Goal: Communication & Community: Answer question/provide support

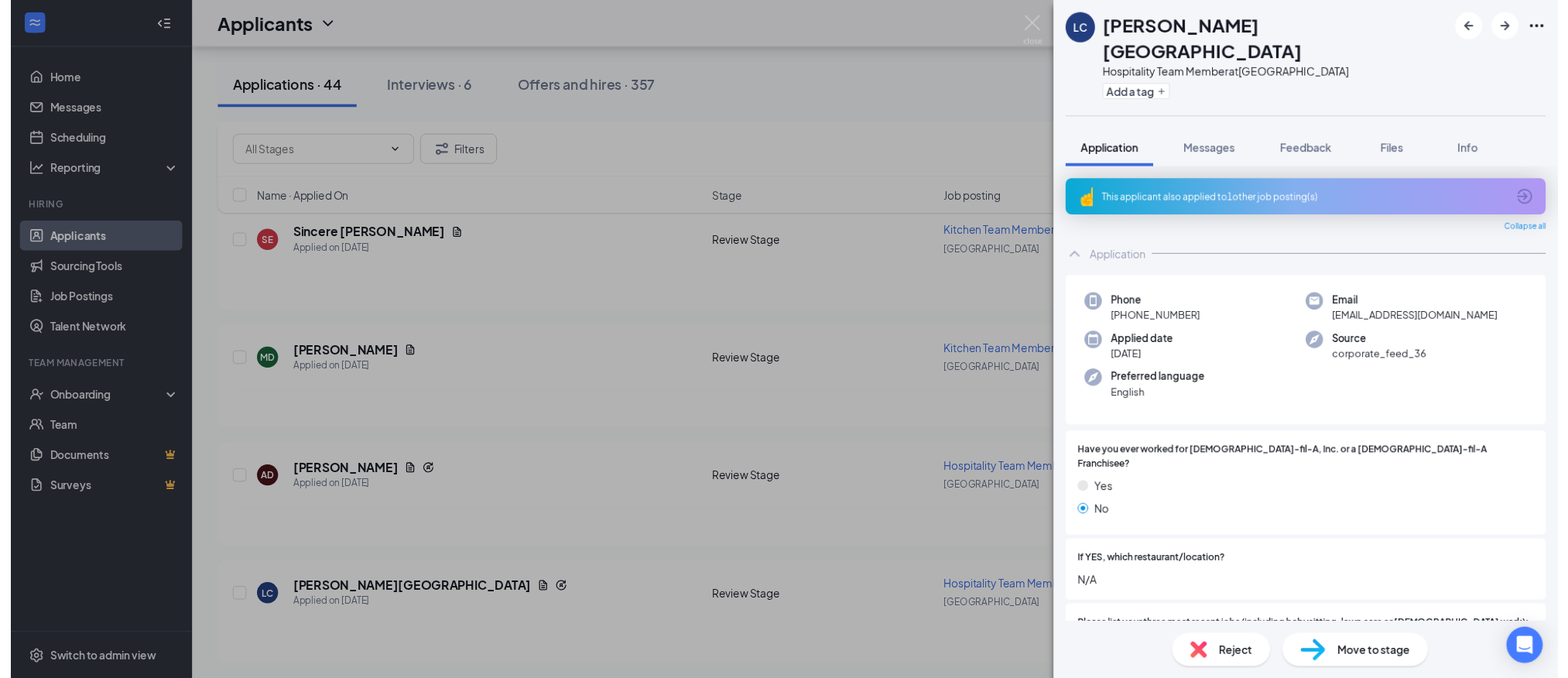
scroll to position [464, 0]
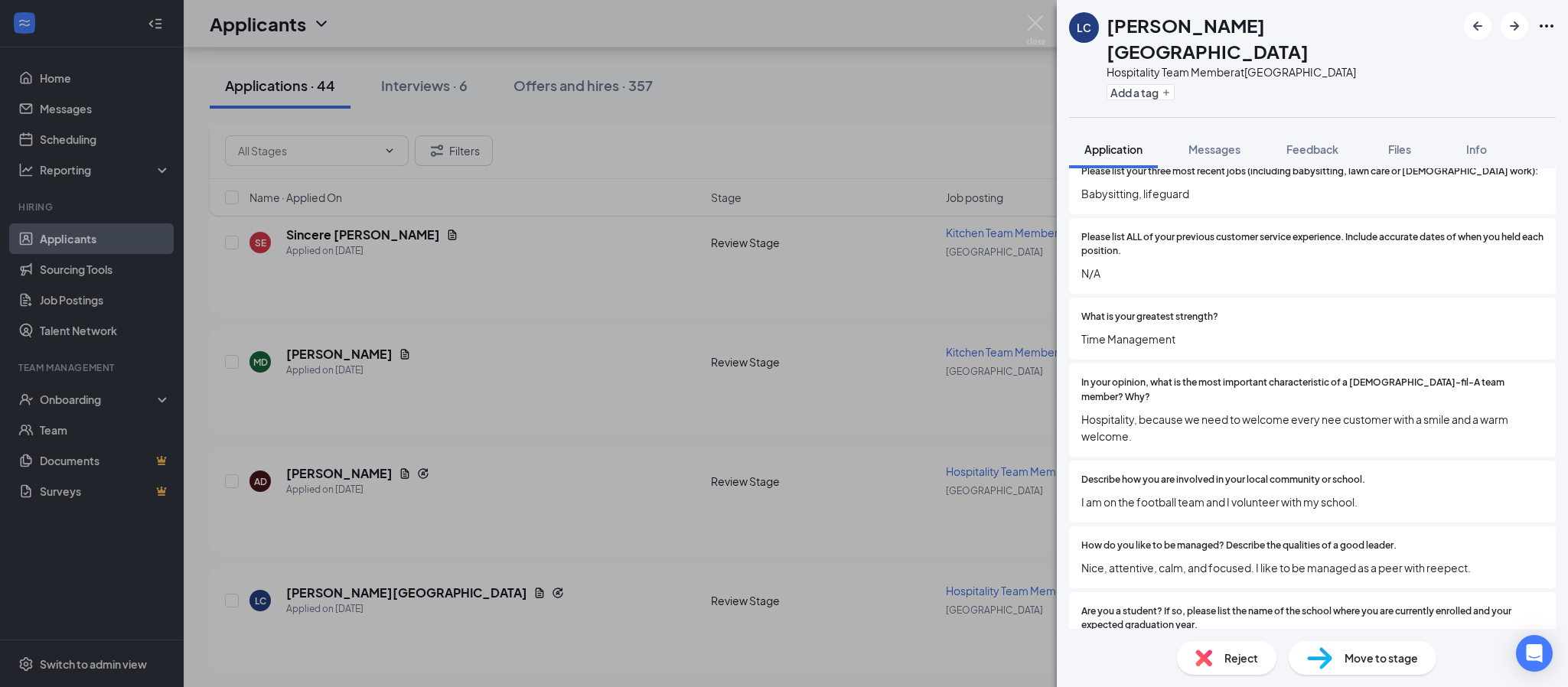
drag, startPoint x: 0, startPoint y: 0, endPoint x: 1114, endPoint y: 154, distance: 1124.6
click at [1029, 29] on img at bounding box center [1036, 30] width 19 height 30
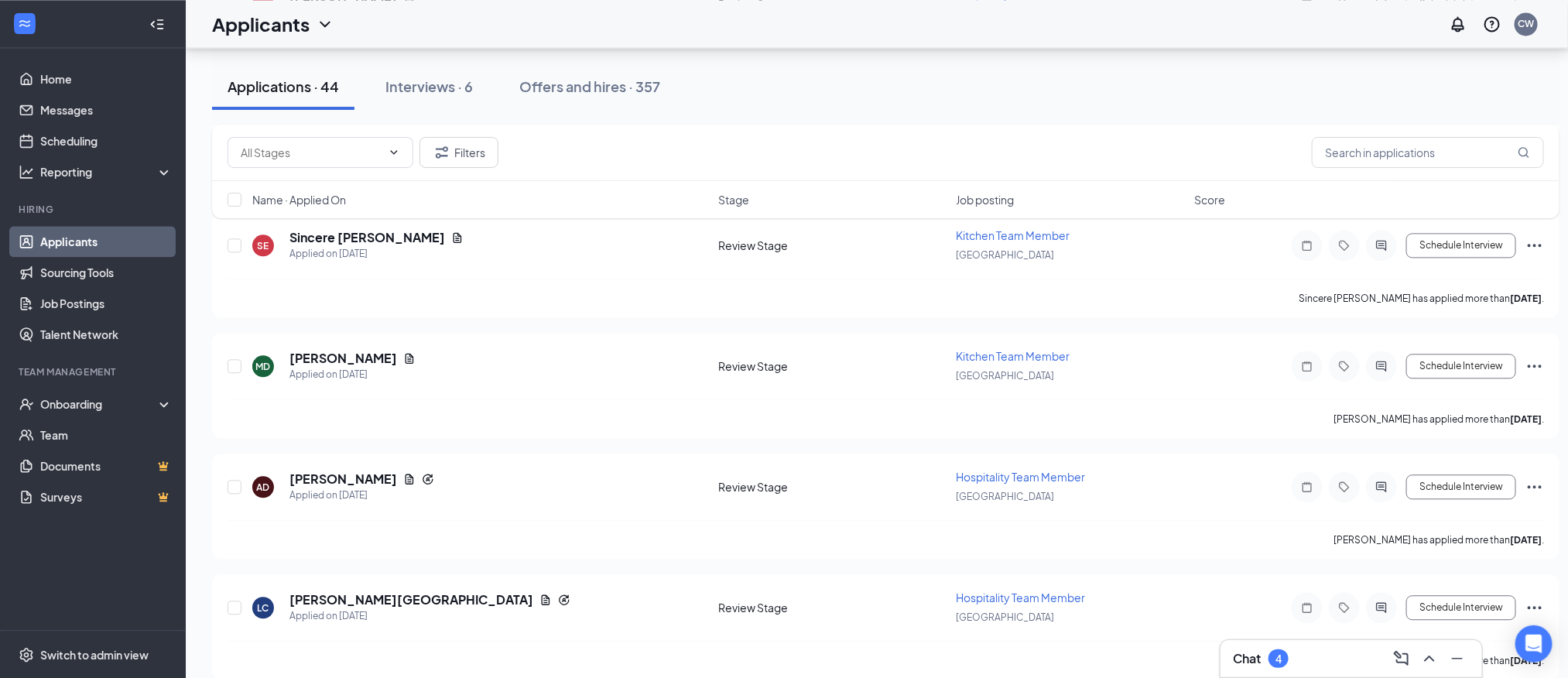
click at [1347, 647] on div "Chat 4" at bounding box center [1352, 658] width 237 height 25
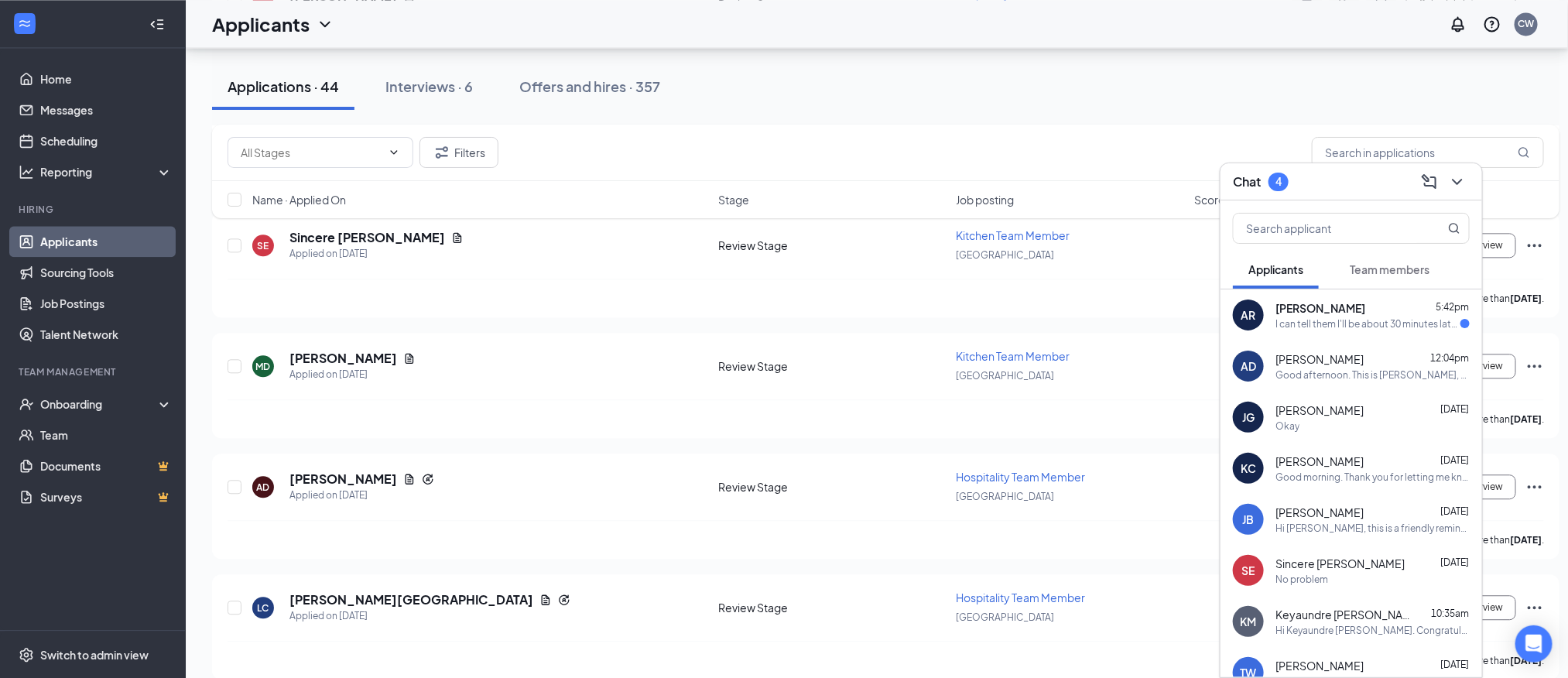
click at [1352, 321] on div "I can tell them I'll be about 30 minutes late [DATE] that shouldn't be a proble…" at bounding box center [1367, 324] width 185 height 13
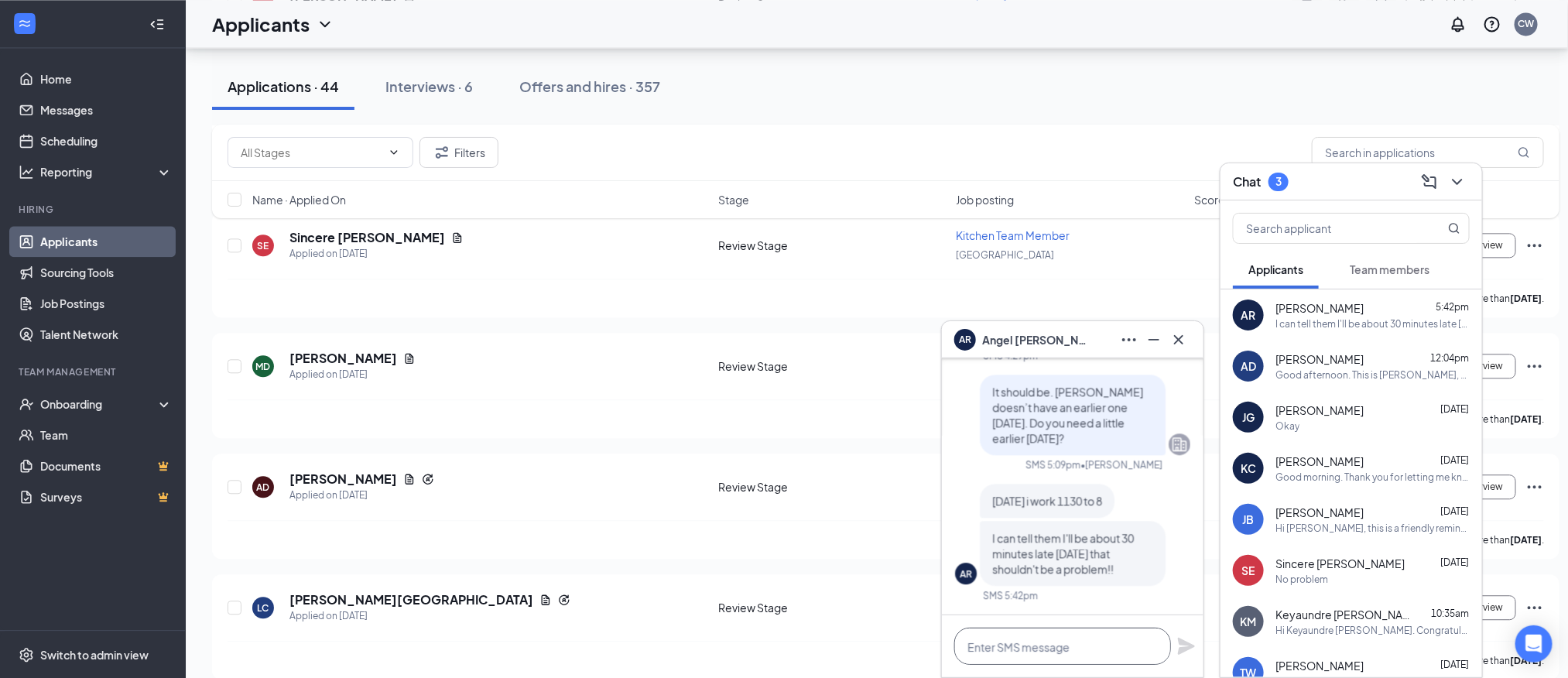
click at [1046, 638] on textarea at bounding box center [1062, 646] width 216 height 37
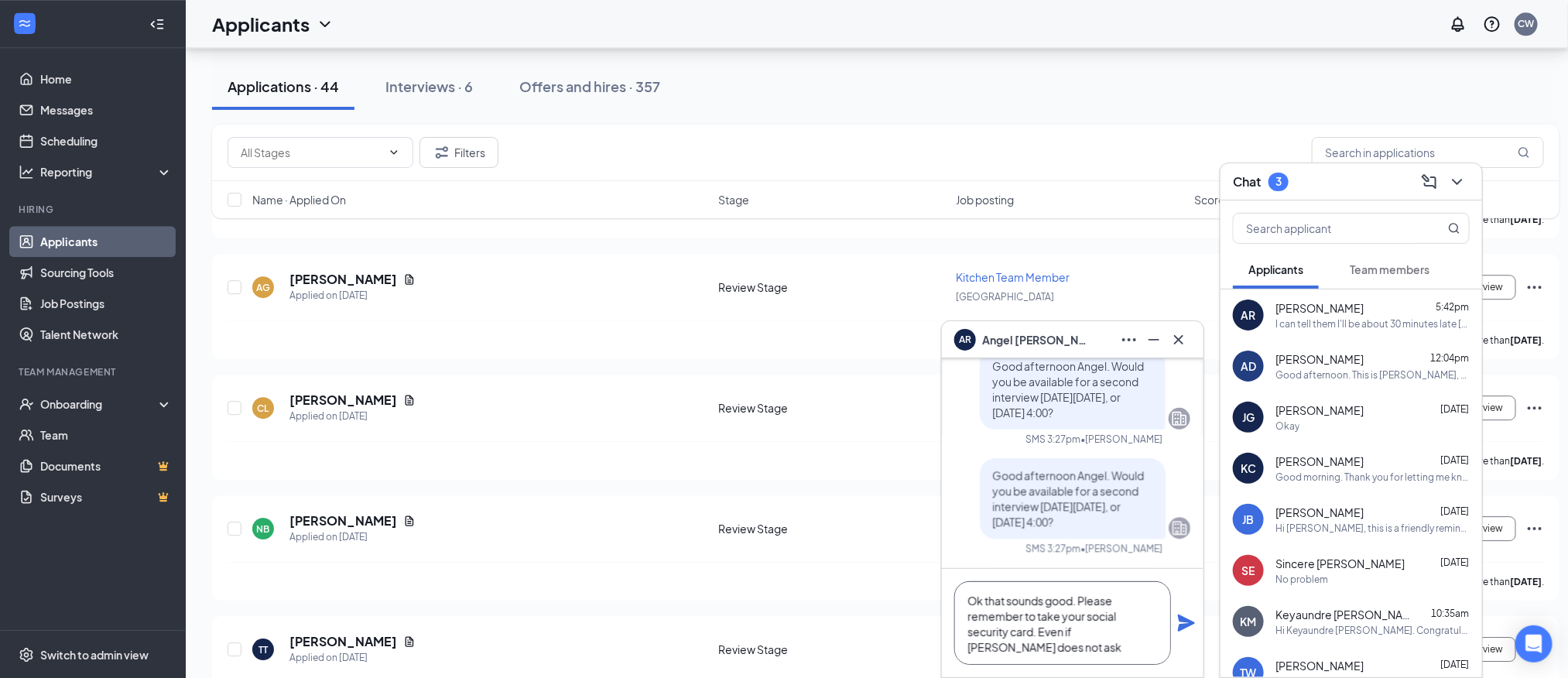
scroll to position [2, 0]
drag, startPoint x: 1039, startPoint y: 630, endPoint x: 1117, endPoint y: 650, distance: 80.5
click at [1117, 650] on textarea "Ok that sounds good. Please remember to take your social security card. Even if…" at bounding box center [1062, 622] width 216 height 84
click at [1132, 599] on textarea "Ok that sounds good. Please remember to take your social security card. The int…" at bounding box center [1062, 622] width 216 height 84
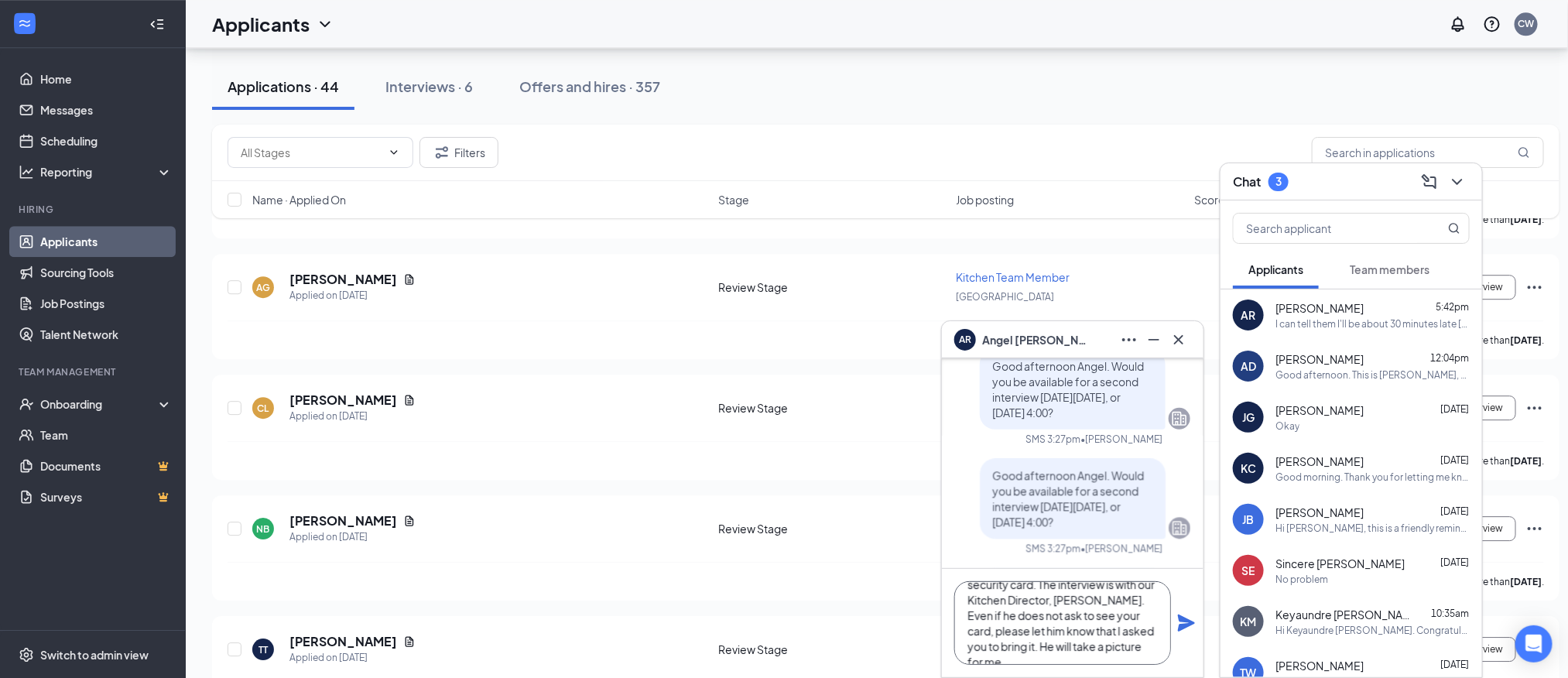
scroll to position [15, 0]
click at [1126, 648] on textarea "Ok that sounds good. Please remember to take your social security card. The int…" at bounding box center [1062, 622] width 216 height 84
click at [1103, 632] on textarea "Ok that sounds good. Please remember to take your social security card. The int…" at bounding box center [1062, 622] width 216 height 84
click at [1091, 613] on textarea "Ok that sounds good. Please remember to take your social security card. The int…" at bounding box center [1062, 622] width 216 height 84
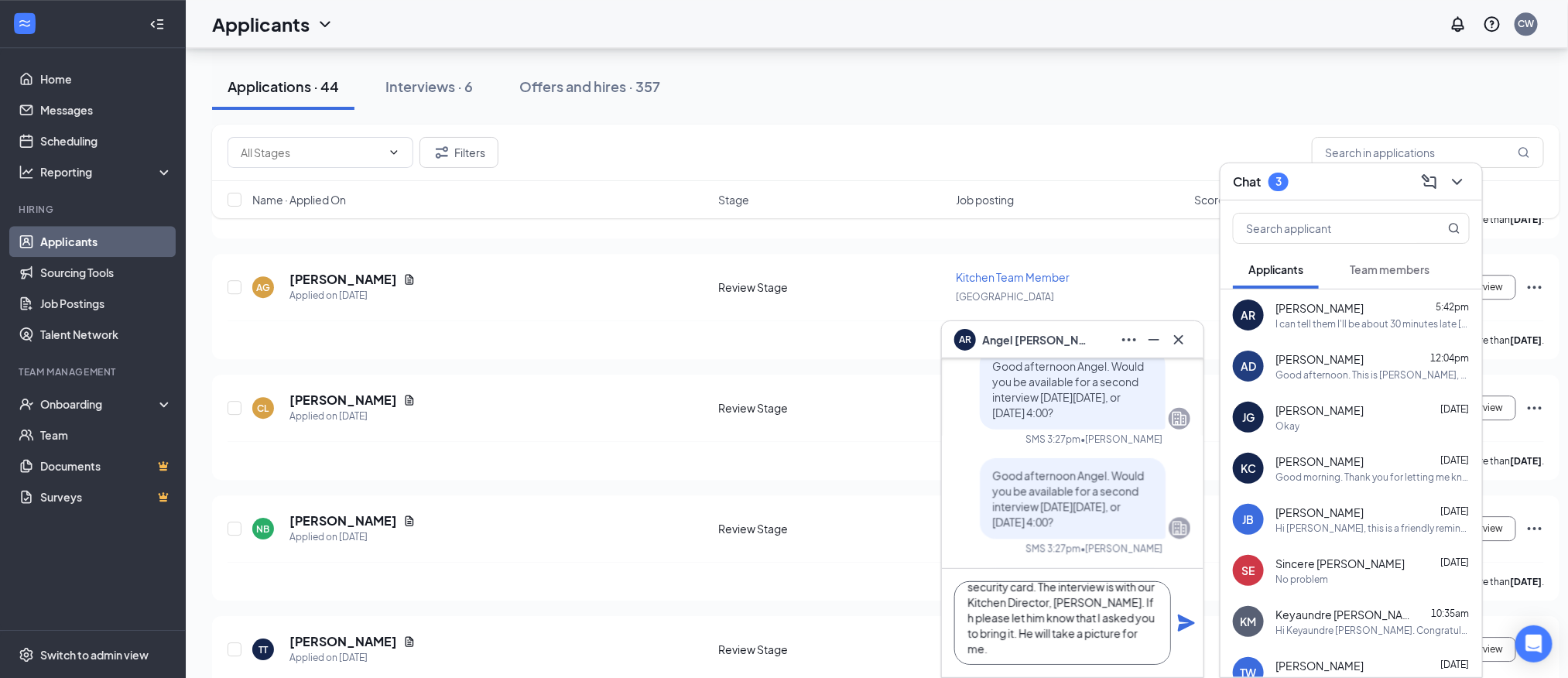
scroll to position [33, 0]
type textarea "Ok that sounds good. Please remember to take your social security card. The int…"
click at [1190, 622] on icon "Plane" at bounding box center [1187, 622] width 17 height 17
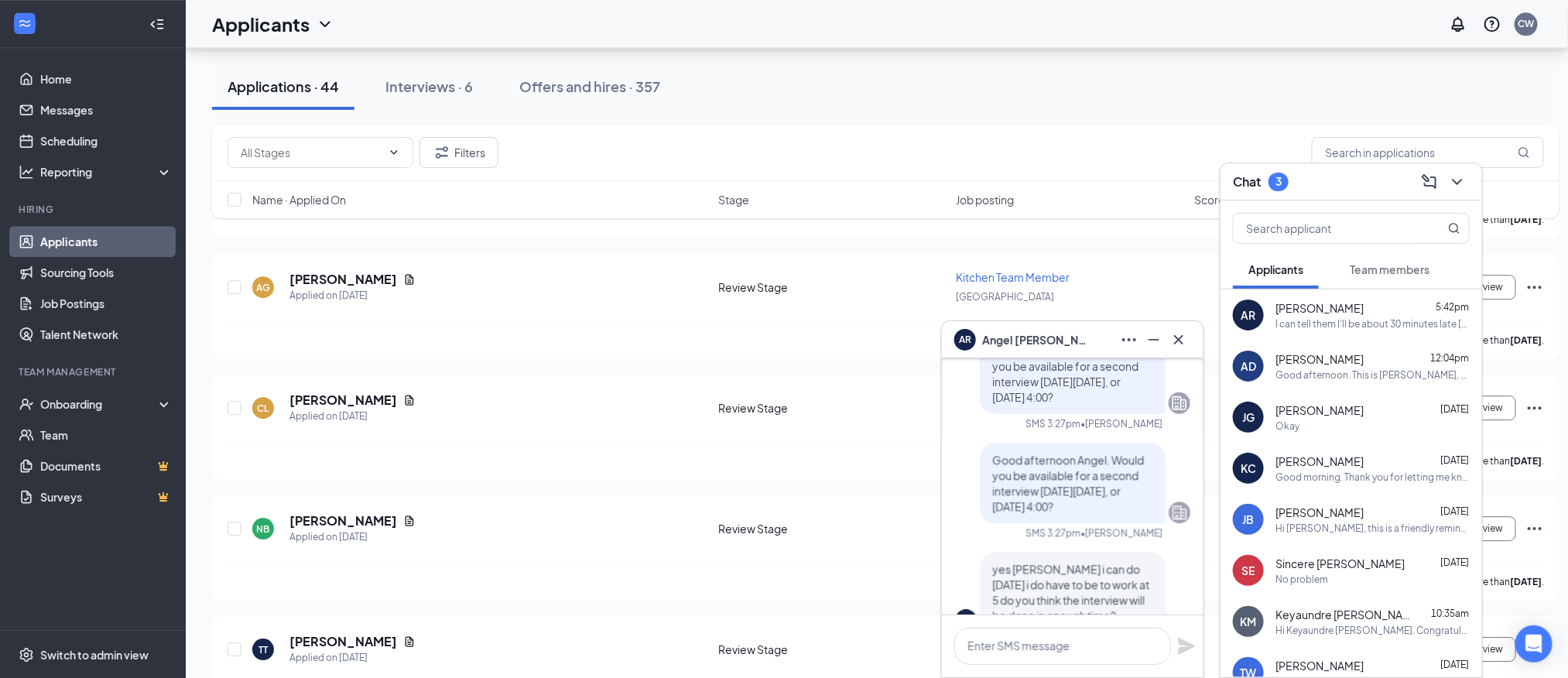
scroll to position [0, 0]
